Goal: Find specific page/section: Find specific page/section

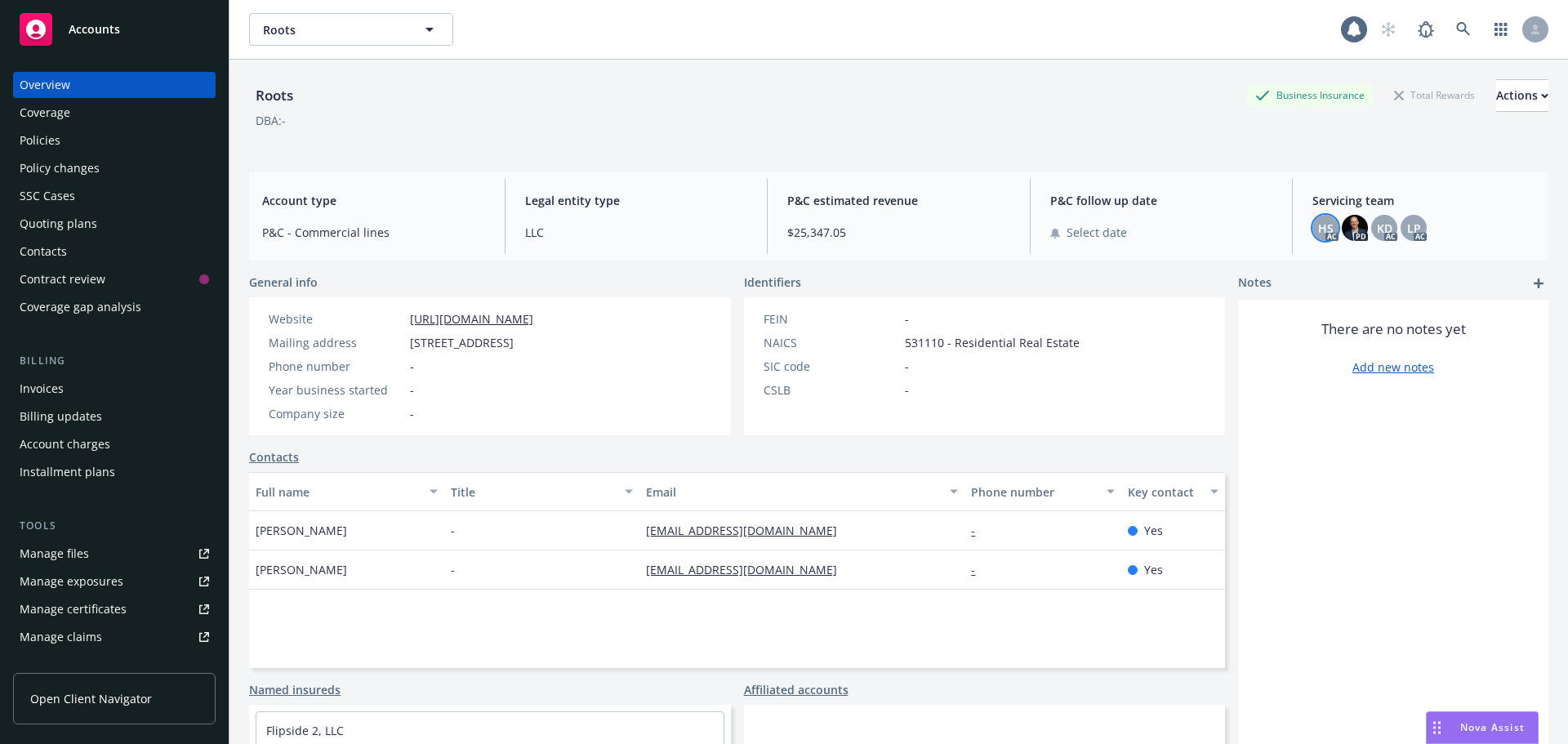
click at [1318, 231] on span "HS" at bounding box center [1326, 228] width 15 height 17
click at [1377, 229] on span "KD" at bounding box center [1384, 228] width 15 height 17
click at [1410, 228] on span "LP" at bounding box center [1414, 228] width 14 height 17
click at [1318, 223] on span "HS" at bounding box center [1326, 228] width 15 height 17
